Goal: Find specific page/section: Find specific page/section

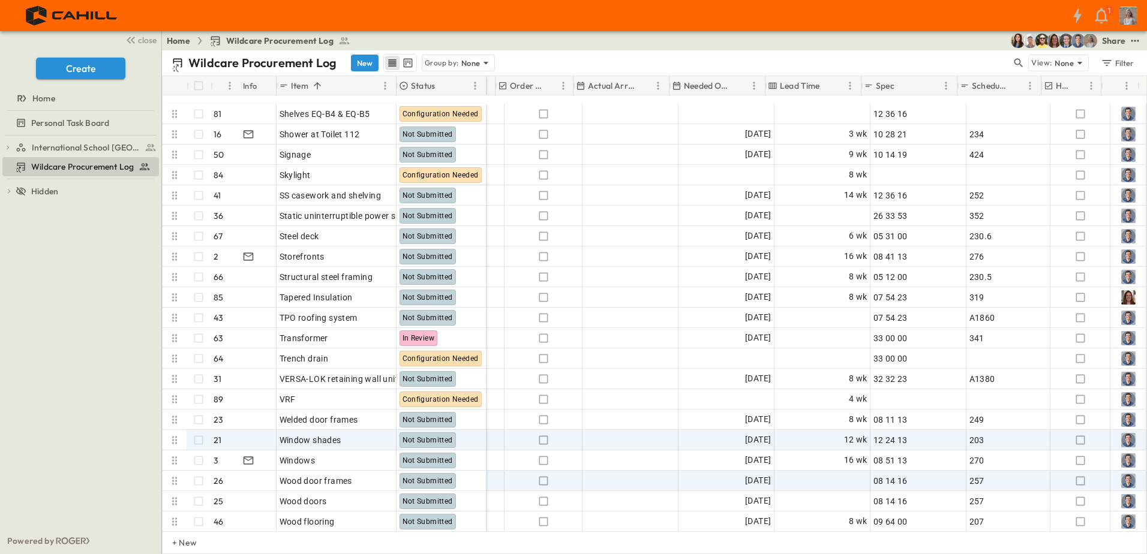
scroll to position [1491, 675]
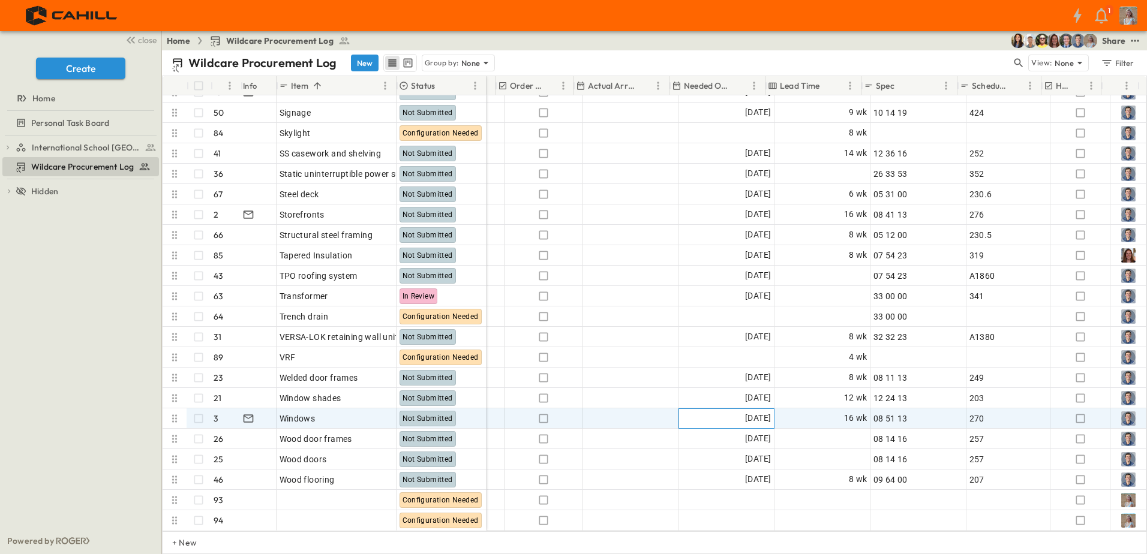
click at [745, 412] on span "[DATE]" at bounding box center [758, 419] width 26 height 14
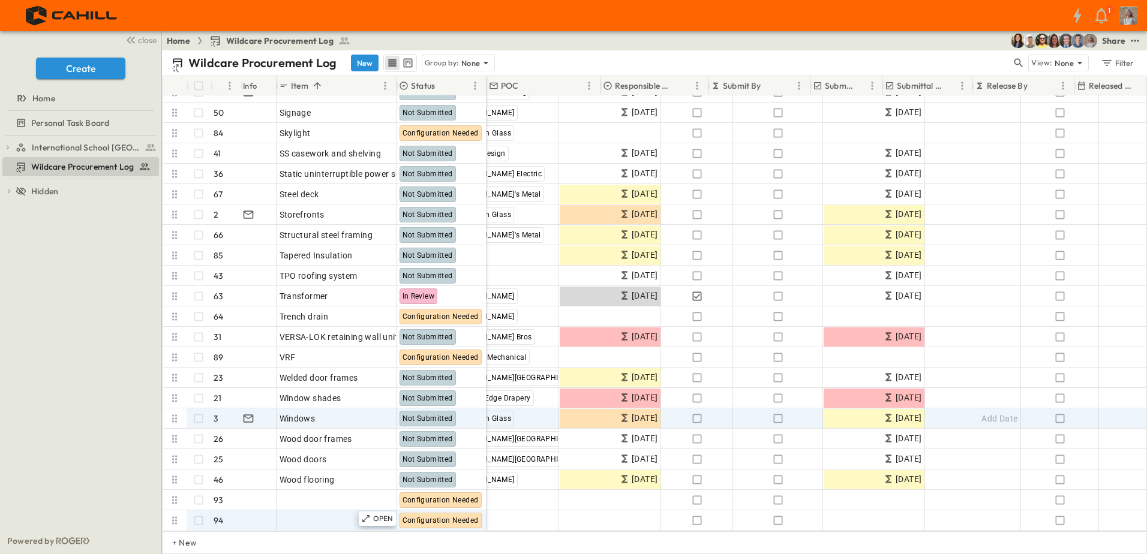
scroll to position [1491, 0]
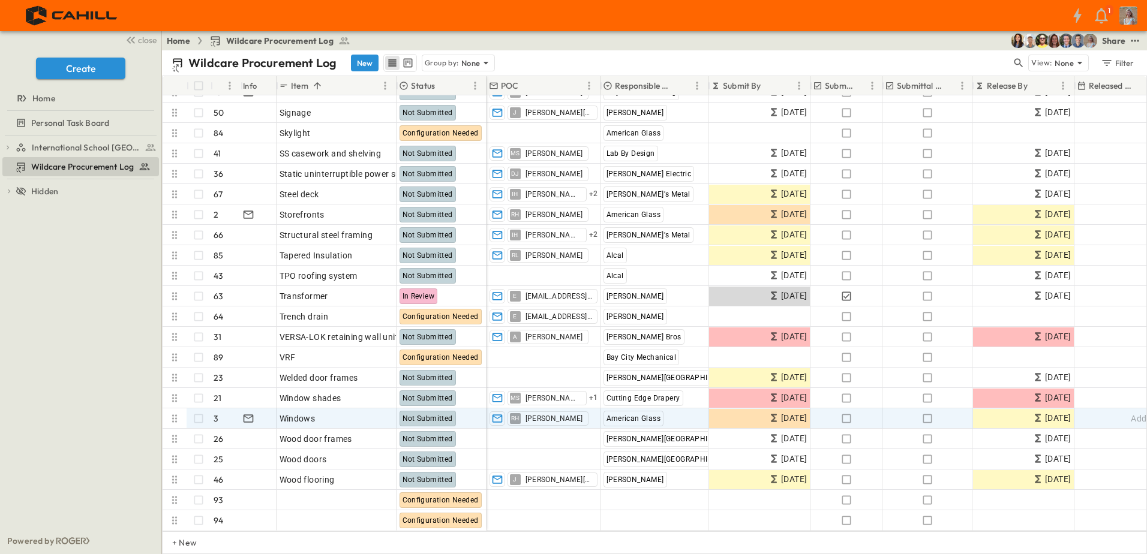
click at [179, 43] on link "Home" at bounding box center [178, 41] width 23 height 12
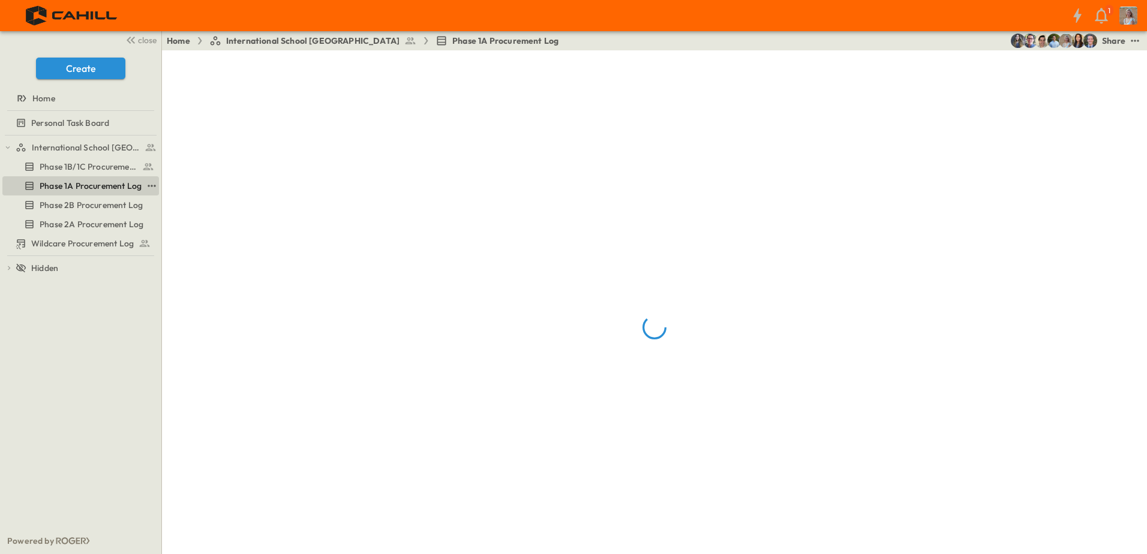
drag, startPoint x: 124, startPoint y: 167, endPoint x: 118, endPoint y: 188, distance: 21.8
click at [124, 167] on div "Phase 1B/1C Procurement Log" at bounding box center [90, 167] width 133 height 12
click at [118, 188] on span "Phase 1A Procurement Log" at bounding box center [91, 186] width 102 height 12
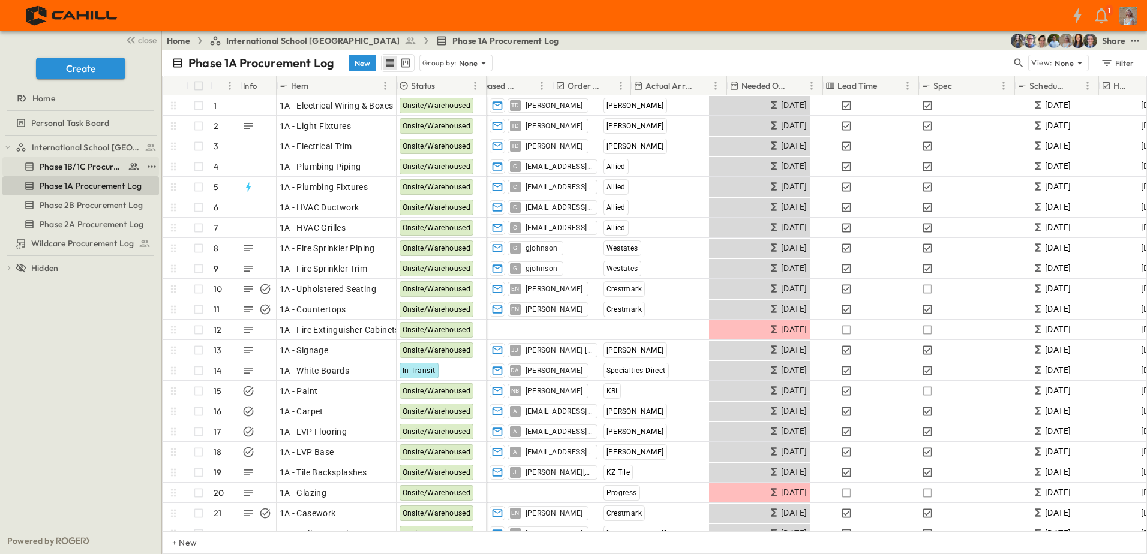
click at [59, 170] on span "Phase 1B/1C Procurement Log" at bounding box center [81, 167] width 83 height 12
click at [52, 167] on span "Phase 1B/1C Procurement Log" at bounding box center [81, 167] width 83 height 12
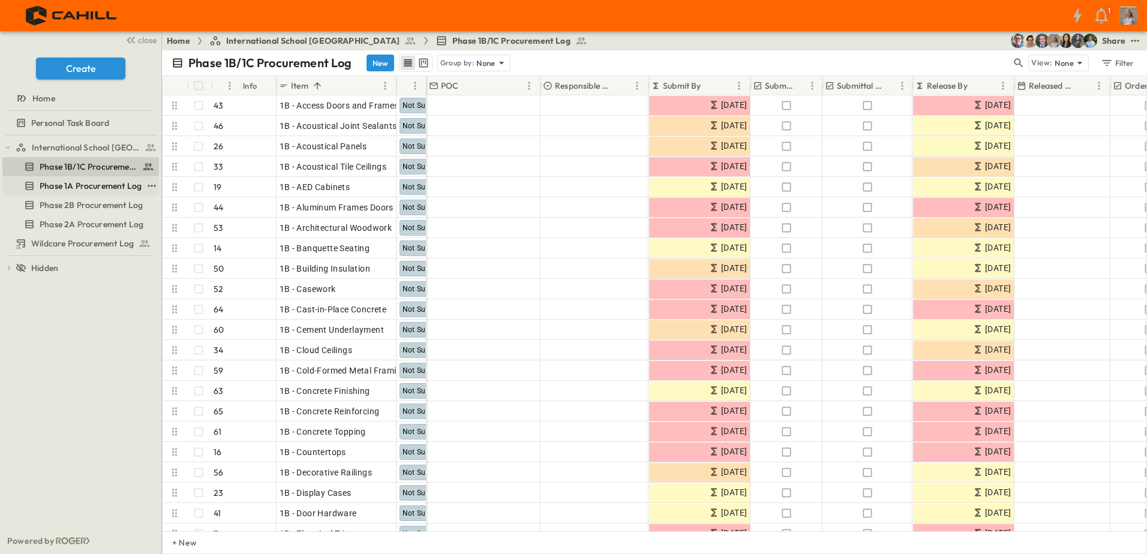
click at [79, 185] on span "Phase 1A Procurement Log" at bounding box center [91, 186] width 102 height 12
click at [99, 185] on span "Phase 1A Procurement Log" at bounding box center [91, 186] width 102 height 12
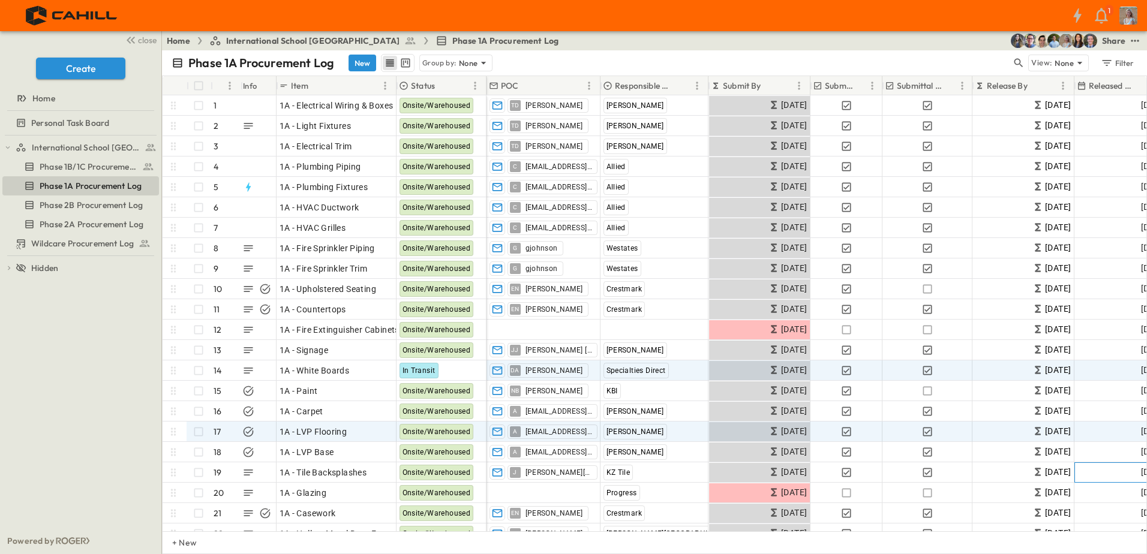
drag, startPoint x: 1027, startPoint y: 428, endPoint x: 736, endPoint y: 376, distance: 295.7
click at [1141, 475] on span "06/02/2025" at bounding box center [1154, 473] width 26 height 14
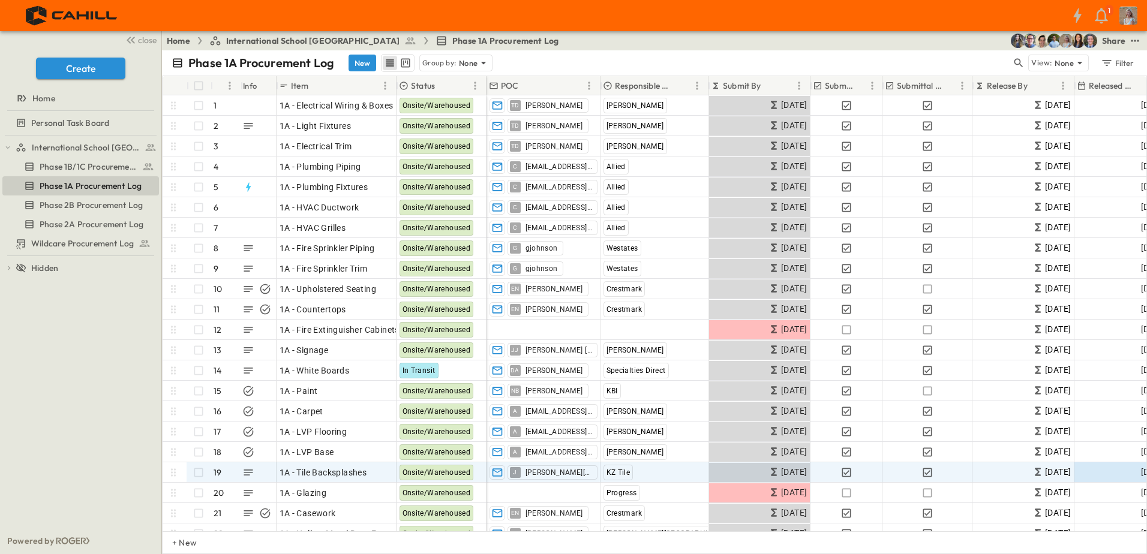
drag, startPoint x: 169, startPoint y: 40, endPoint x: 223, endPoint y: 61, distance: 57.7
click at [169, 40] on link "Home" at bounding box center [178, 41] width 23 height 12
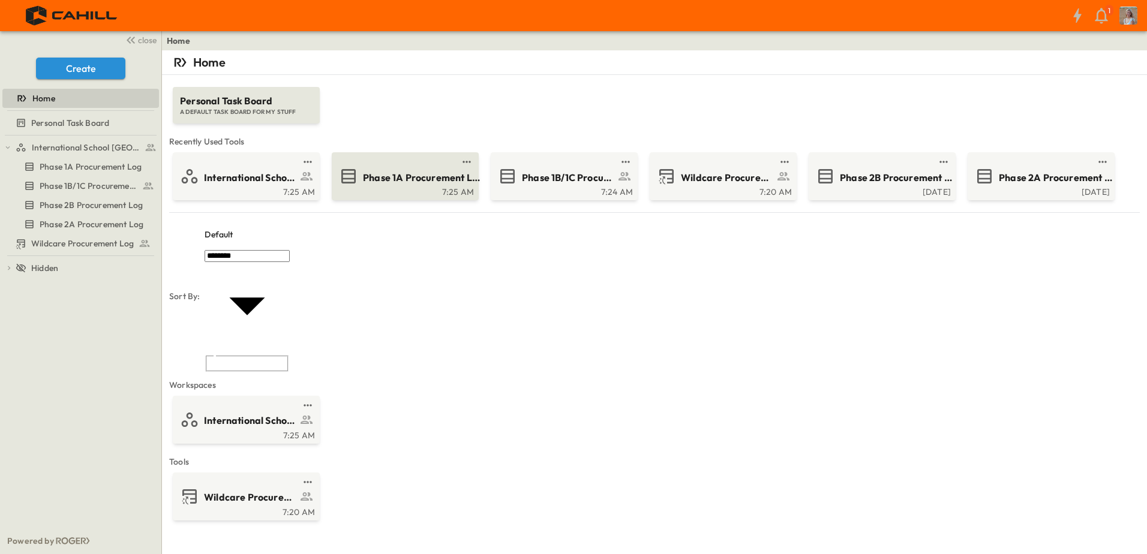
click at [431, 182] on span "Phase 1A Procurement Log" at bounding box center [421, 178] width 117 height 14
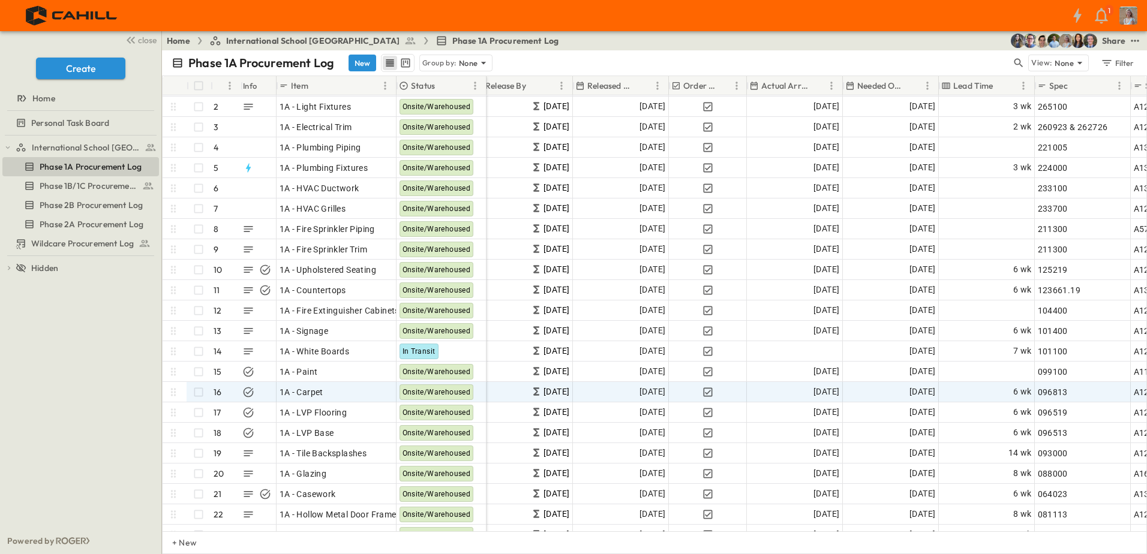
scroll to position [0, 502]
